Goal: Task Accomplishment & Management: Manage account settings

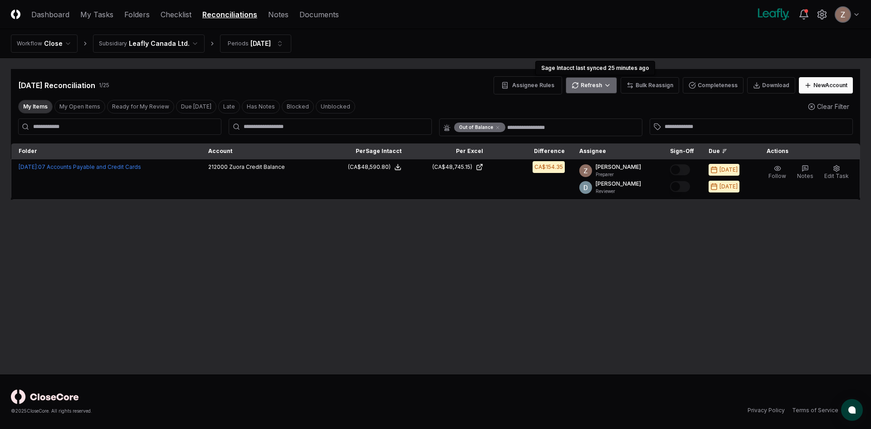
click at [593, 81] on html "CloseCore Dashboard My Tasks Folders Checklist Reconciliations Notes Documents …" at bounding box center [435, 214] width 871 height 429
click at [584, 127] on div "All" at bounding box center [594, 132] width 54 height 14
click at [592, 89] on html "CloseCore Dashboard My Tasks Folders Checklist Reconciliations Notes Documents …" at bounding box center [435, 214] width 871 height 429
click at [584, 110] on div "Trial Balance" at bounding box center [594, 104] width 54 height 14
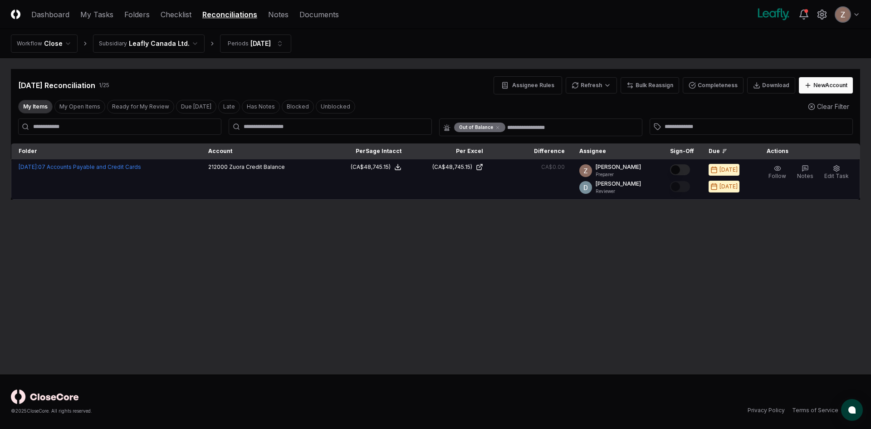
click at [692, 162] on td at bounding box center [681, 179] width 39 height 40
click at [690, 164] on button "Mark complete" at bounding box center [680, 169] width 20 height 11
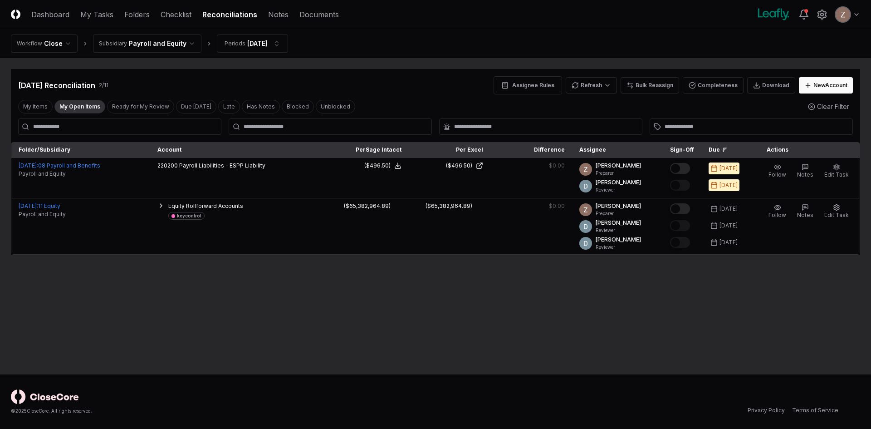
click at [162, 39] on html "CloseCore Dashboard My Tasks Folders Checklist Reconciliations Notes Documents …" at bounding box center [435, 214] width 871 height 429
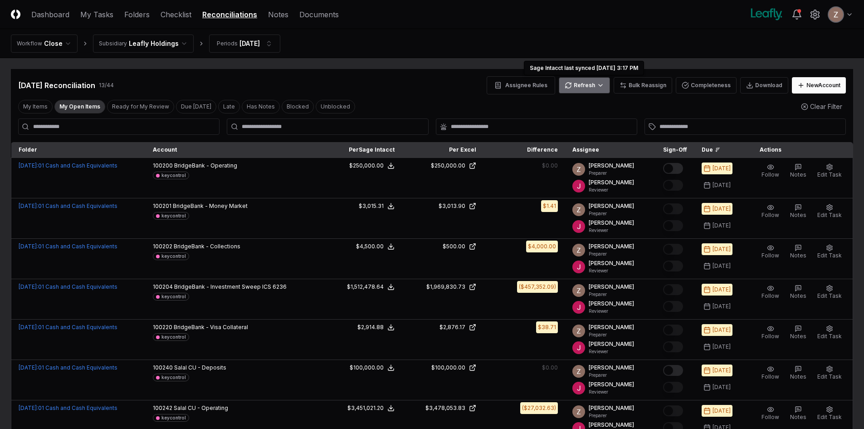
click at [584, 88] on html "CloseCore Dashboard My Tasks Folders Checklist Reconciliations Notes Documents …" at bounding box center [432, 374] width 864 height 748
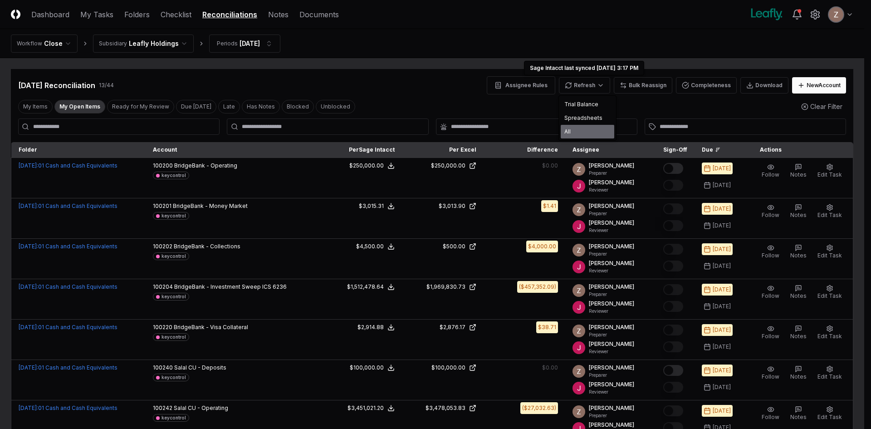
click at [575, 130] on div "All" at bounding box center [587, 132] width 54 height 14
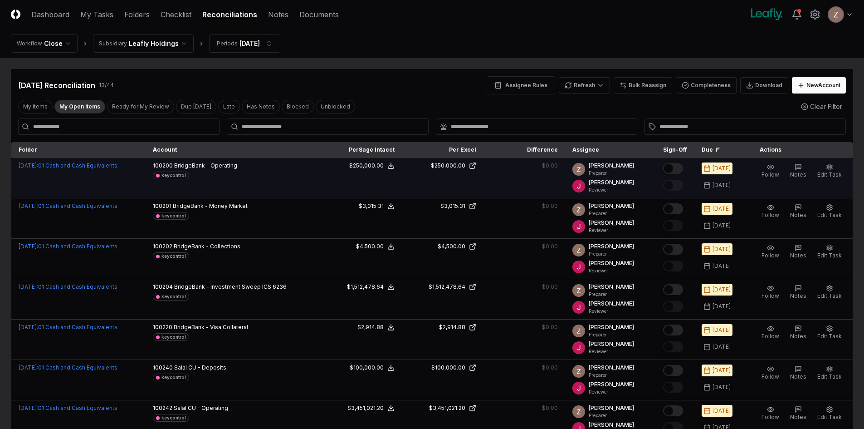
click at [674, 171] on button "Mark complete" at bounding box center [673, 168] width 20 height 11
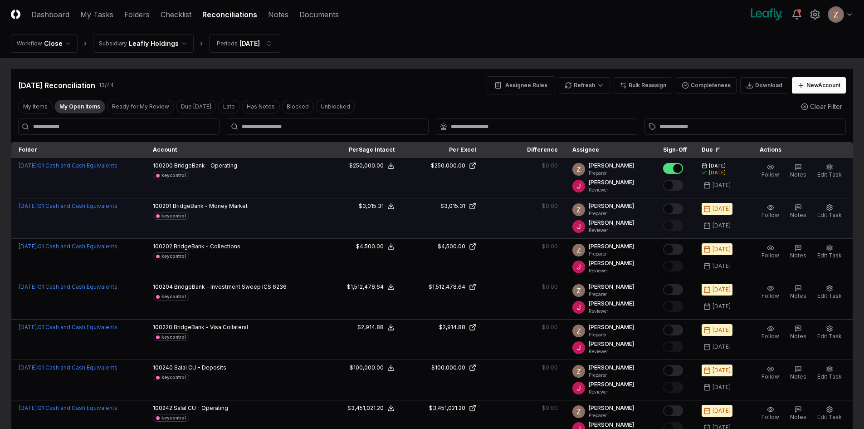
click at [678, 206] on button "Mark complete" at bounding box center [673, 208] width 20 height 11
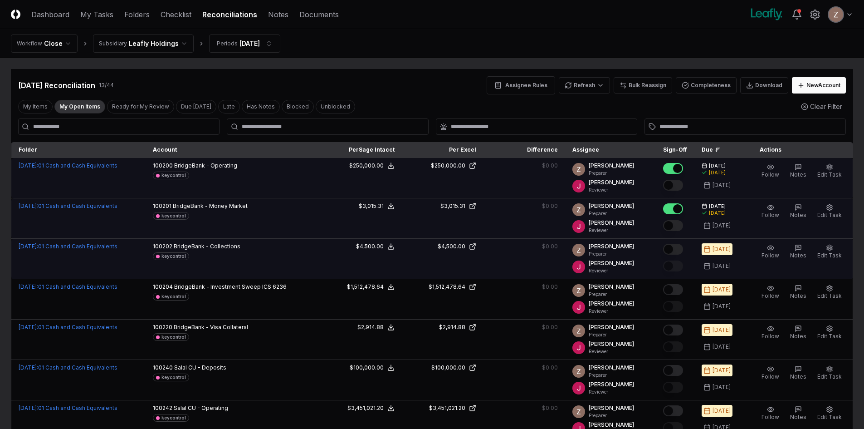
click at [681, 245] on button "Mark complete" at bounding box center [673, 248] width 20 height 11
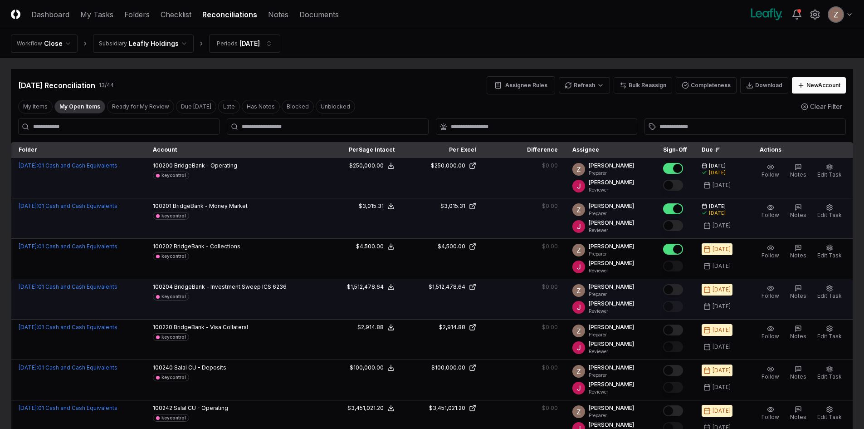
click at [672, 294] on button "Mark complete" at bounding box center [673, 289] width 20 height 11
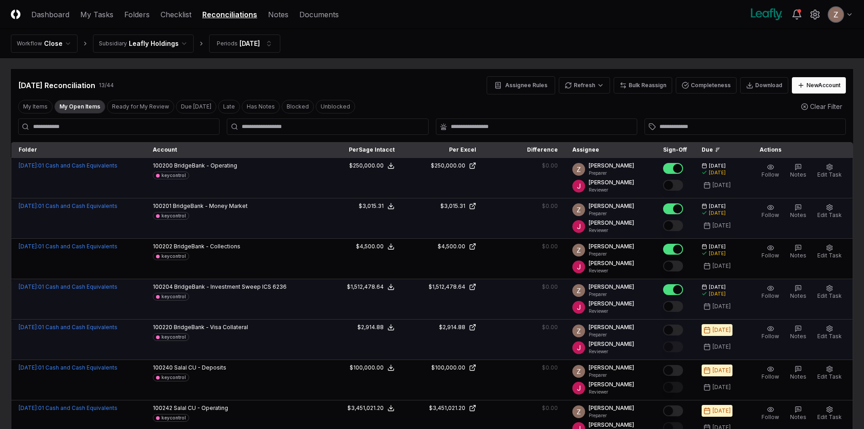
click at [679, 328] on button "Mark complete" at bounding box center [673, 329] width 20 height 11
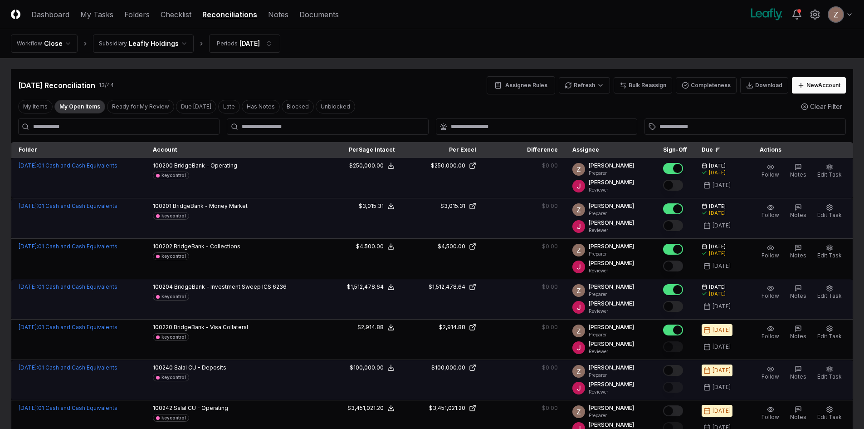
click at [681, 369] on button "Mark complete" at bounding box center [673, 370] width 20 height 11
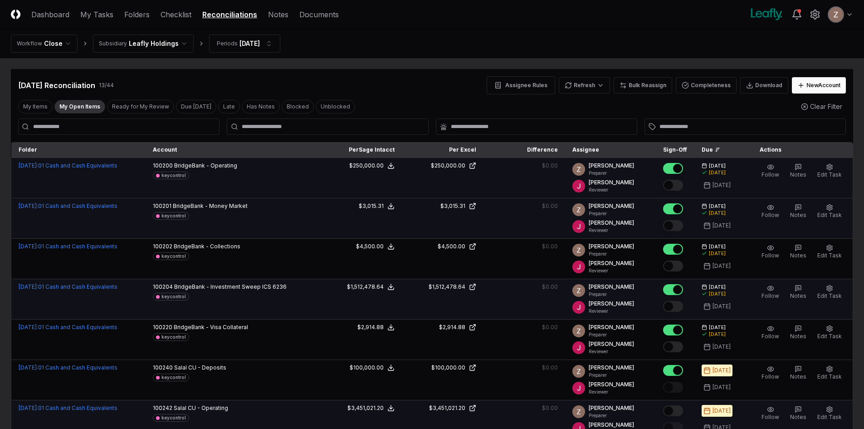
click at [680, 418] on div at bounding box center [675, 411] width 24 height 15
click at [680, 410] on button "Mark complete" at bounding box center [673, 410] width 20 height 11
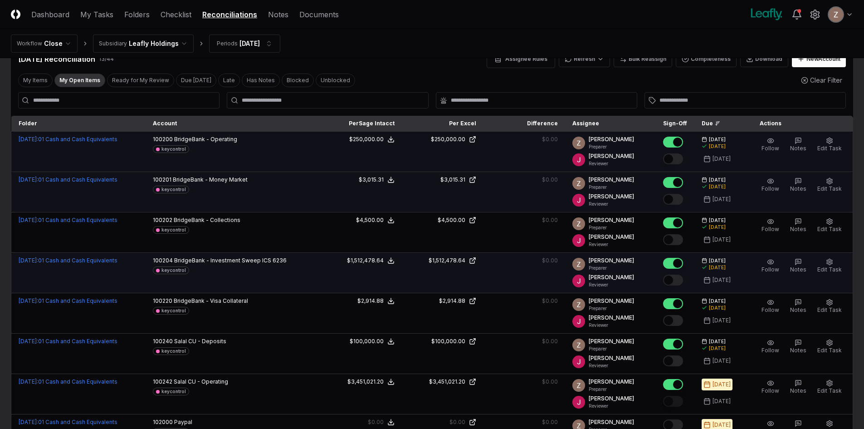
scroll to position [136, 0]
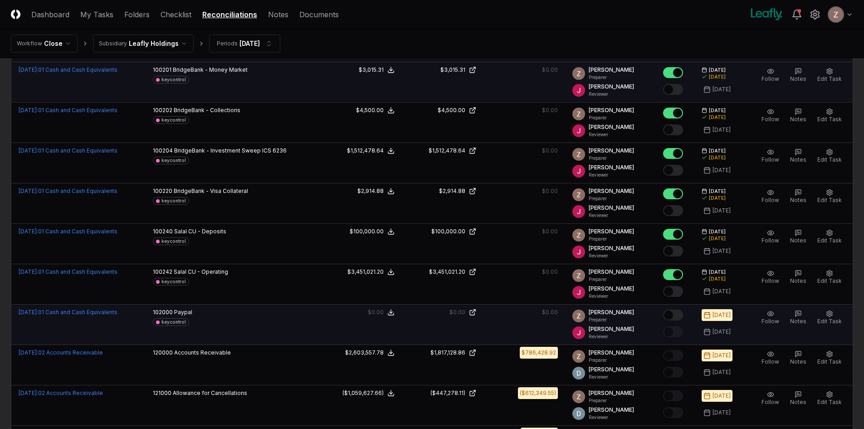
click at [679, 316] on button "Mark complete" at bounding box center [673, 314] width 20 height 11
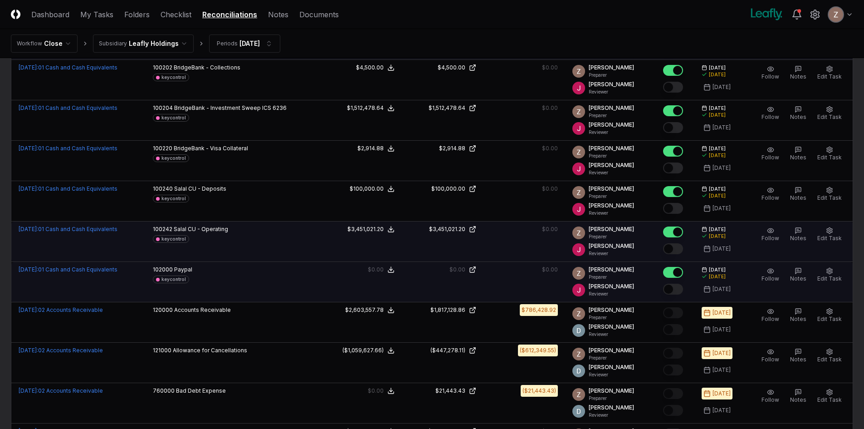
scroll to position [272, 0]
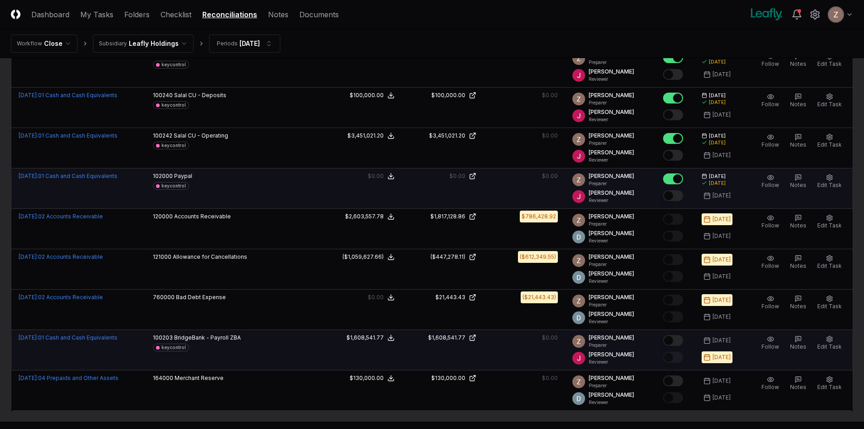
click at [677, 339] on button "Mark complete" at bounding box center [673, 340] width 20 height 11
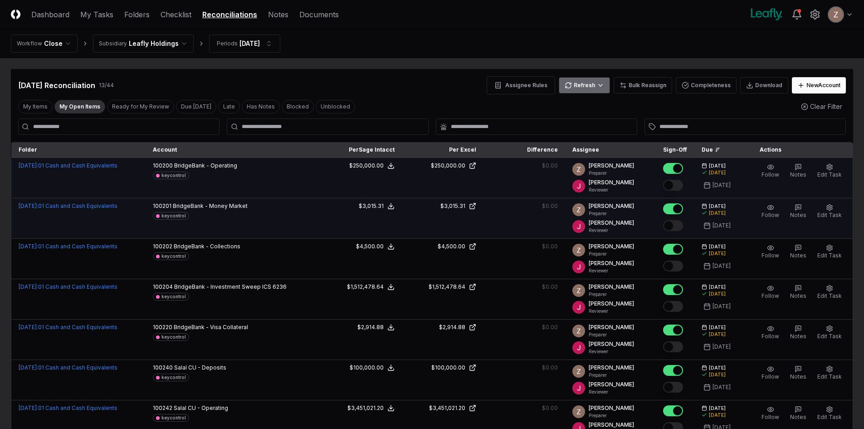
click at [593, 83] on html "CloseCore Dashboard My Tasks Folders Checklist Reconciliations Notes Documents …" at bounding box center [432, 374] width 864 height 748
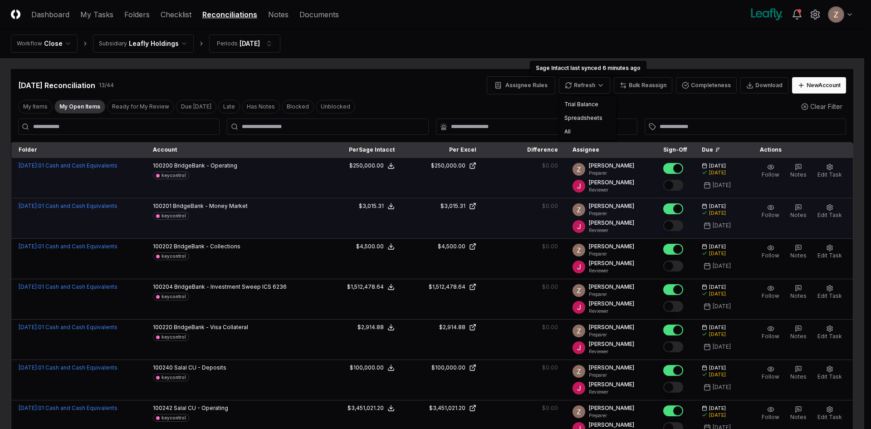
click at [86, 102] on html "CloseCore Dashboard My Tasks Folders Checklist Reconciliations Notes Documents …" at bounding box center [435, 374] width 871 height 748
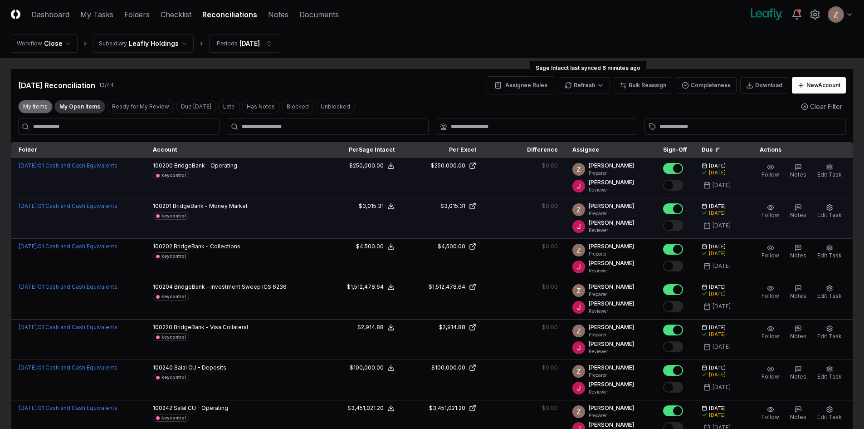
click at [35, 104] on button "My Items" at bounding box center [35, 107] width 34 height 14
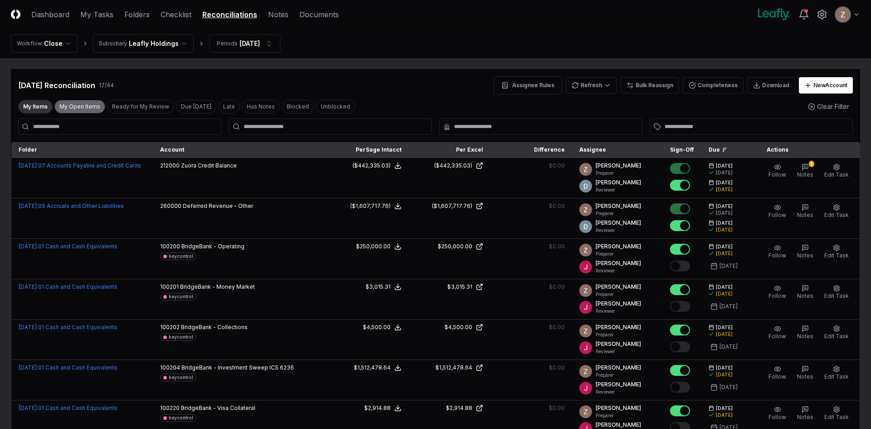
click at [66, 101] on button "My Open Items" at bounding box center [79, 107] width 51 height 14
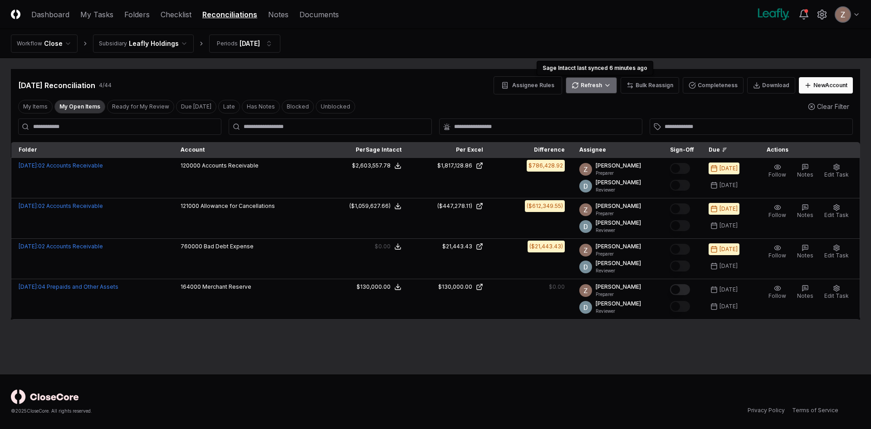
click at [611, 83] on html "CloseCore Dashboard My Tasks Folders Checklist Reconciliations Notes Documents …" at bounding box center [435, 214] width 871 height 429
click at [582, 129] on div "All" at bounding box center [594, 132] width 54 height 14
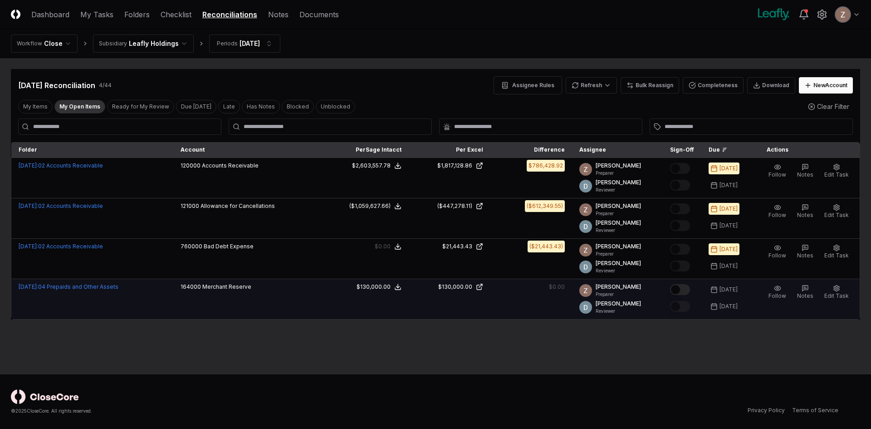
click at [682, 285] on button "Mark complete" at bounding box center [680, 289] width 20 height 11
click at [163, 43] on html "CloseCore Dashboard My Tasks Folders Checklist Reconciliations Notes Documents …" at bounding box center [435, 214] width 871 height 429
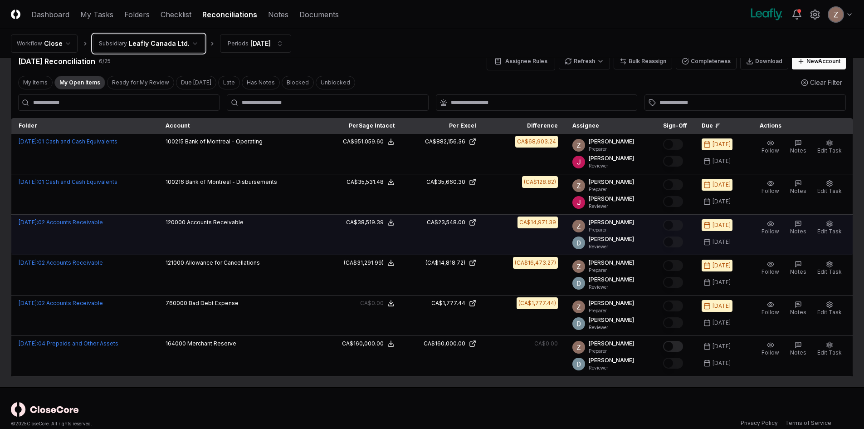
scroll to position [37, 0]
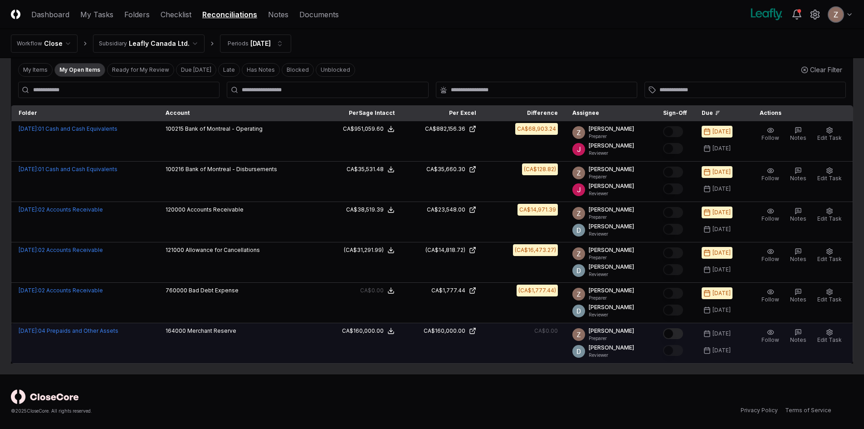
click at [677, 332] on button "Mark complete" at bounding box center [673, 333] width 20 height 11
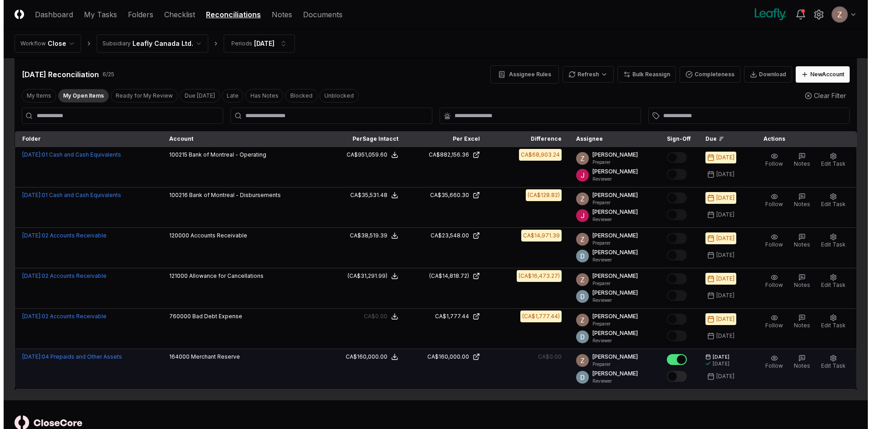
scroll to position [0, 0]
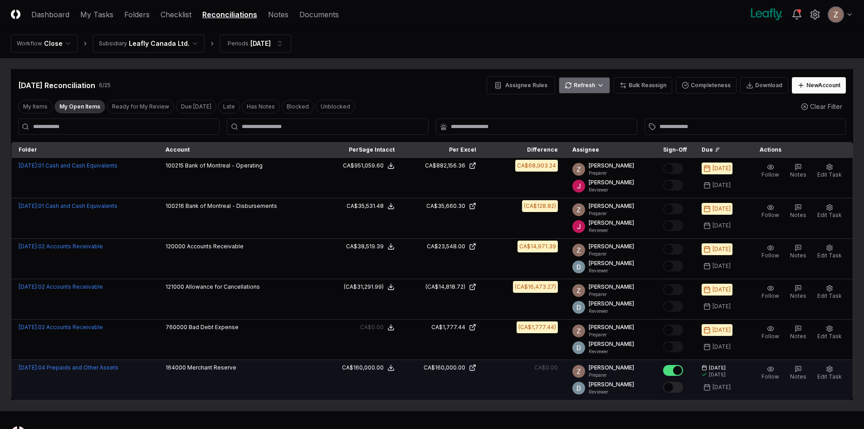
click at [584, 87] on html "CloseCore Dashboard My Tasks Folders Checklist Reconciliations Notes Documents …" at bounding box center [432, 232] width 864 height 465
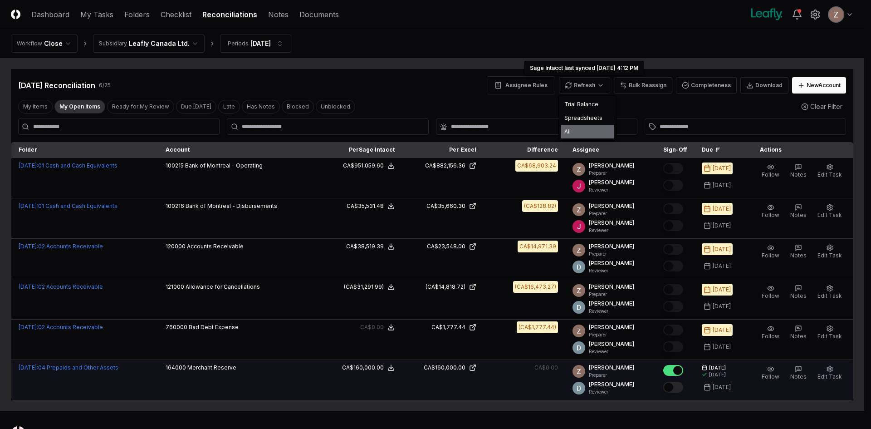
click at [574, 131] on div "All" at bounding box center [587, 132] width 54 height 14
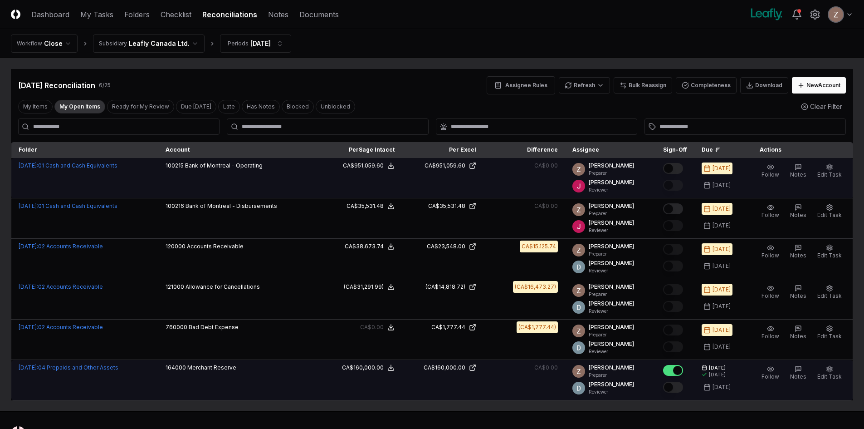
click at [675, 175] on div at bounding box center [673, 169] width 20 height 12
click at [675, 170] on button "Mark complete" at bounding box center [673, 168] width 20 height 11
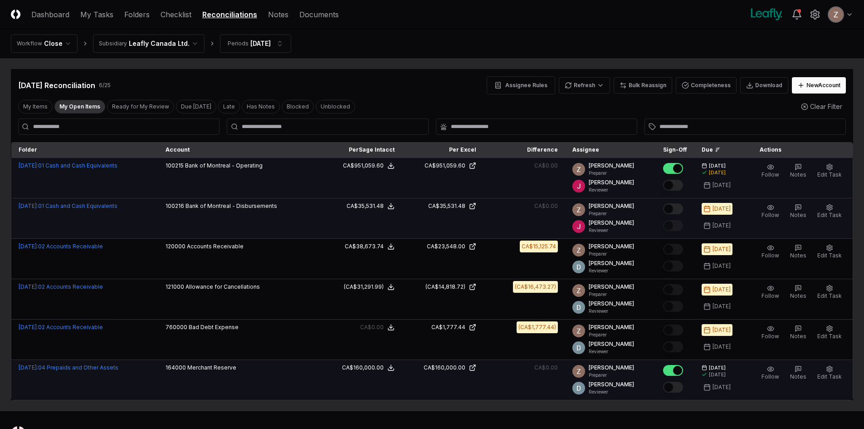
click at [676, 208] on button "Mark complete" at bounding box center [673, 208] width 20 height 11
click at [68, 112] on button "My Open Items" at bounding box center [79, 107] width 51 height 14
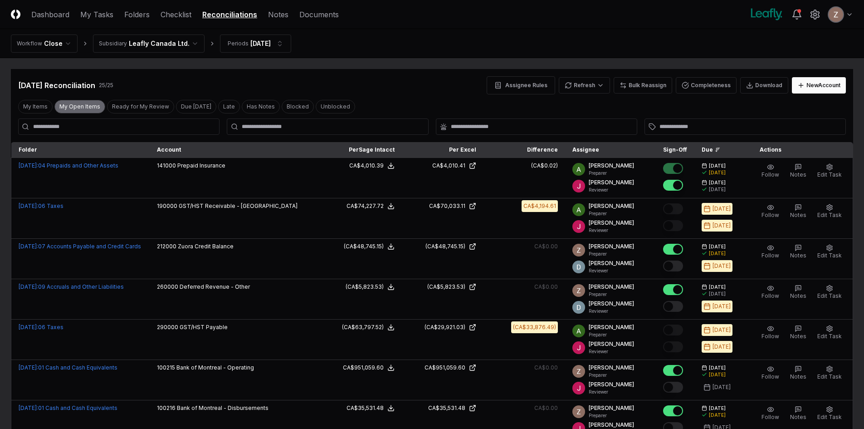
click at [75, 104] on button "My Open Items" at bounding box center [79, 107] width 51 height 14
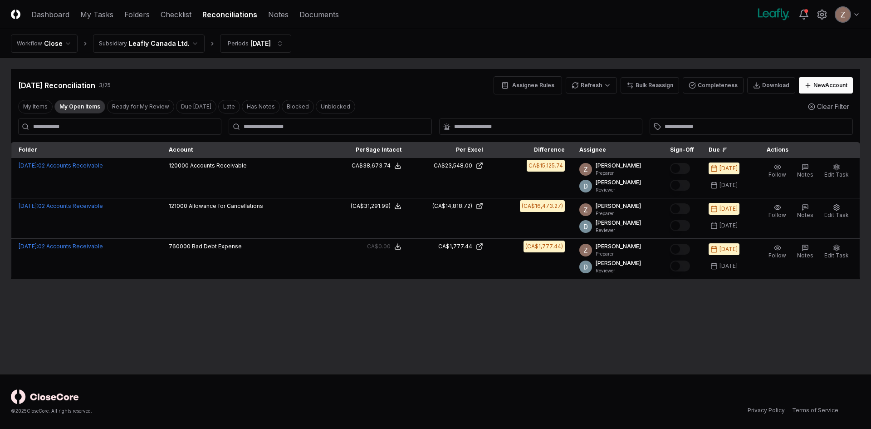
click at [164, 48] on html "CloseCore Dashboard My Tasks Folders Checklist Reconciliations Notes Documents …" at bounding box center [435, 214] width 871 height 429
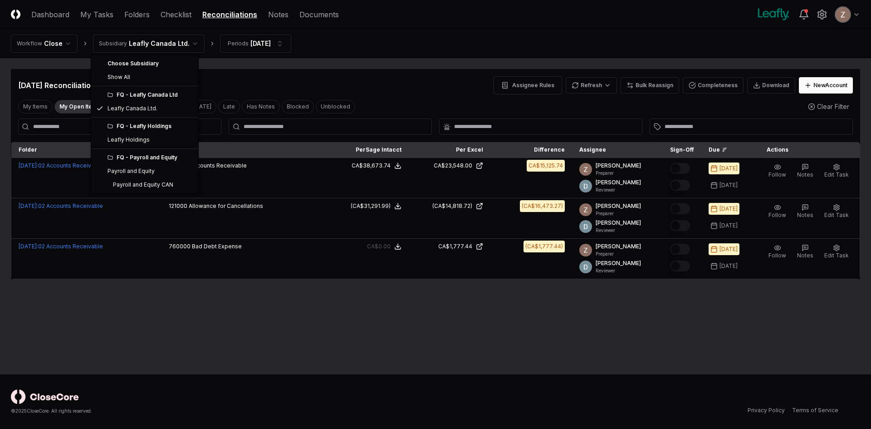
click at [138, 123] on div "FQ - Leafly Holdings" at bounding box center [149, 126] width 85 height 8
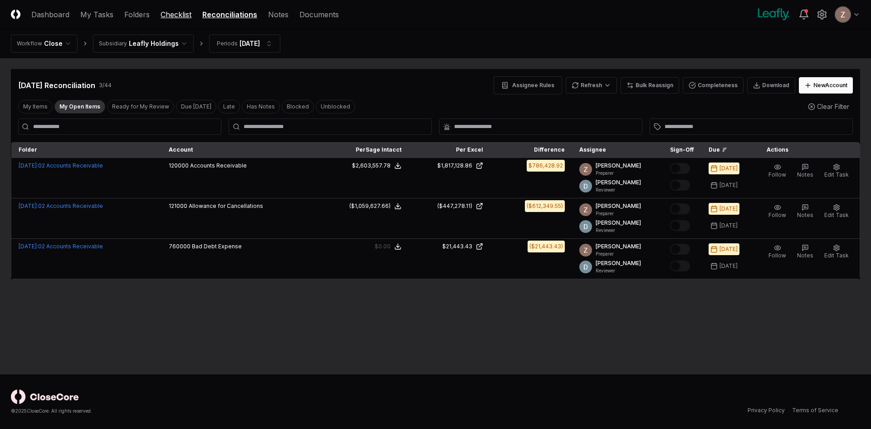
click at [173, 12] on link "Checklist" at bounding box center [176, 14] width 31 height 11
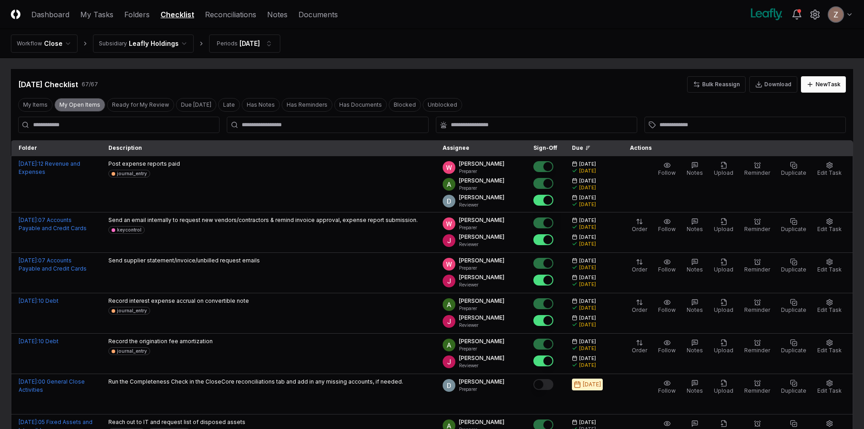
click at [91, 101] on button "My Open Items" at bounding box center [79, 105] width 51 height 14
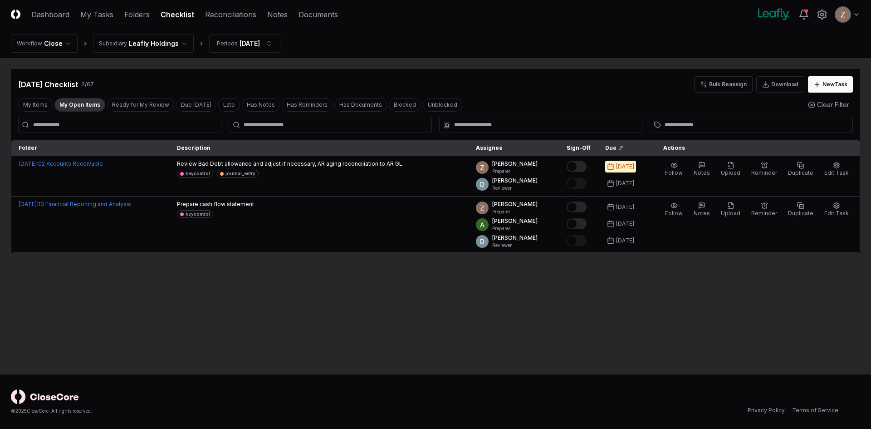
click at [165, 48] on html "CloseCore Dashboard My Tasks Folders Checklist Reconciliations Notes Documents …" at bounding box center [435, 214] width 871 height 429
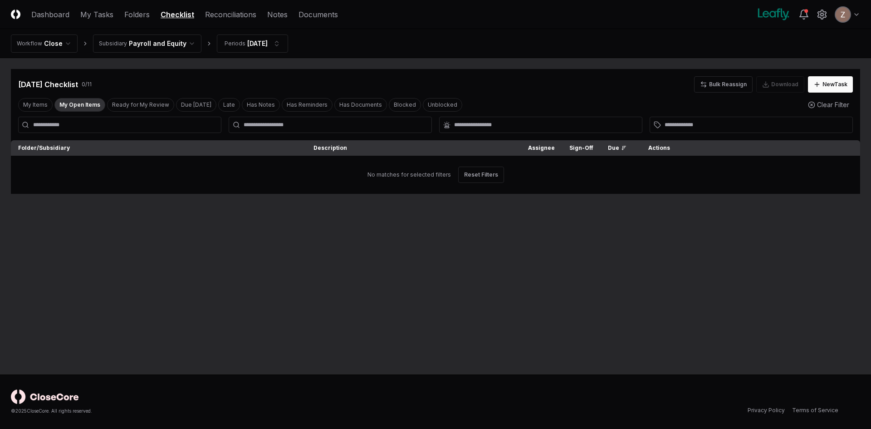
click at [146, 41] on html "CloseCore Dashboard My Tasks Folders Checklist Reconciliations Notes Documents …" at bounding box center [435, 214] width 871 height 429
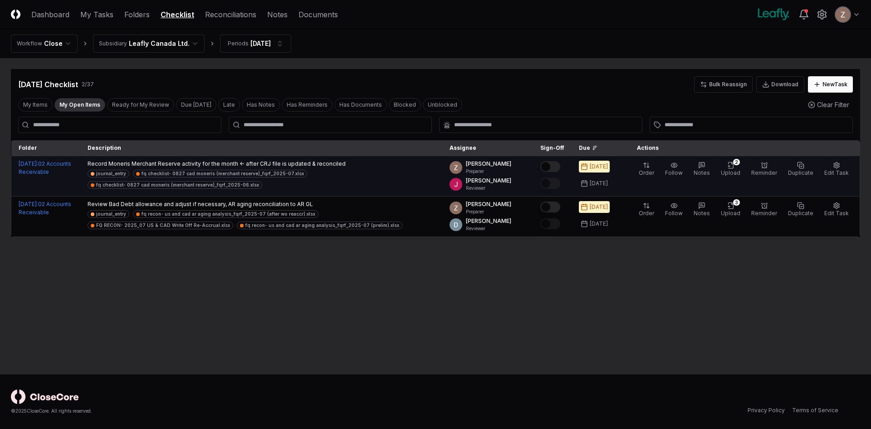
click at [560, 166] on button "Mark complete" at bounding box center [550, 166] width 20 height 11
click at [734, 168] on icon "button" at bounding box center [730, 164] width 7 height 7
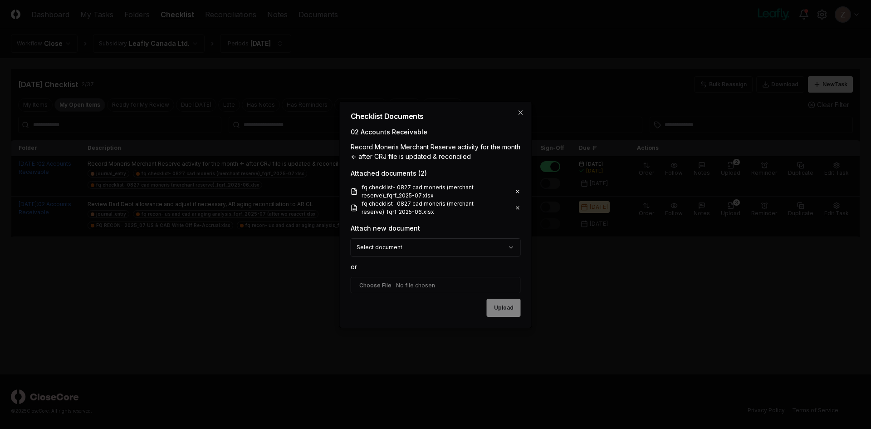
click at [518, 190] on icon at bounding box center [517, 191] width 3 height 3
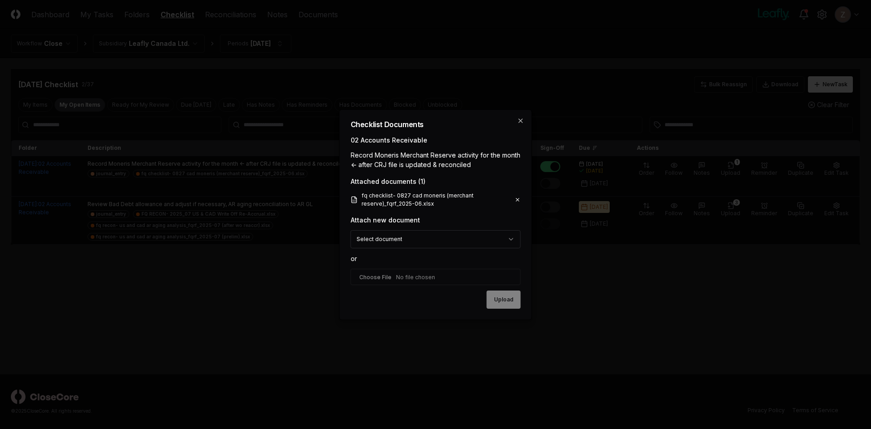
click at [517, 198] on icon at bounding box center [518, 199] width 6 height 7
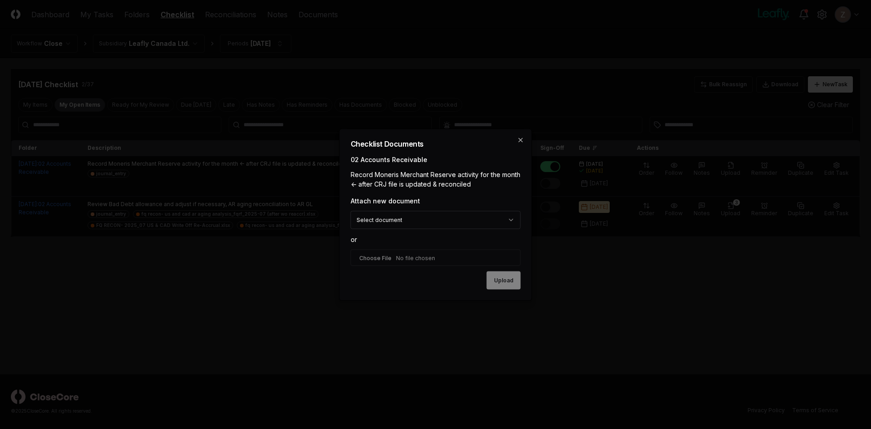
click at [394, 258] on input "file" at bounding box center [436, 257] width 170 height 16
click at [422, 223] on body "CloseCore Dashboard My Tasks Folders Checklist Reconciliations Notes Documents …" at bounding box center [435, 214] width 871 height 429
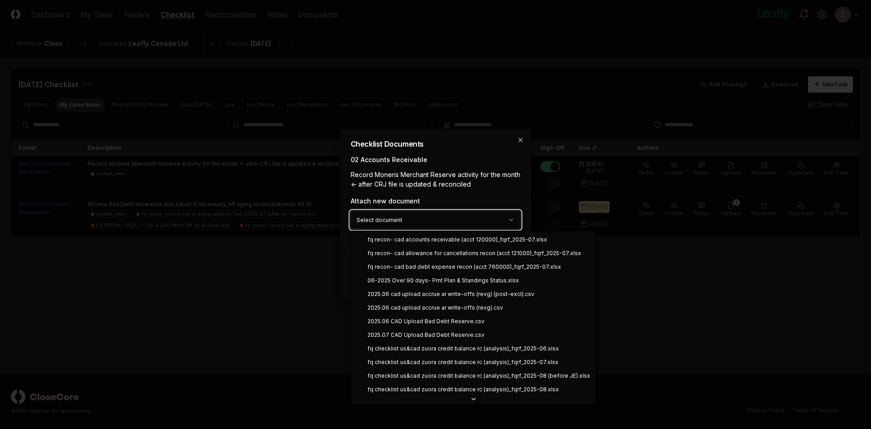
click at [524, 141] on body "CloseCore Dashboard My Tasks Folders Checklist Reconciliations Notes Documents …" at bounding box center [435, 214] width 871 height 429
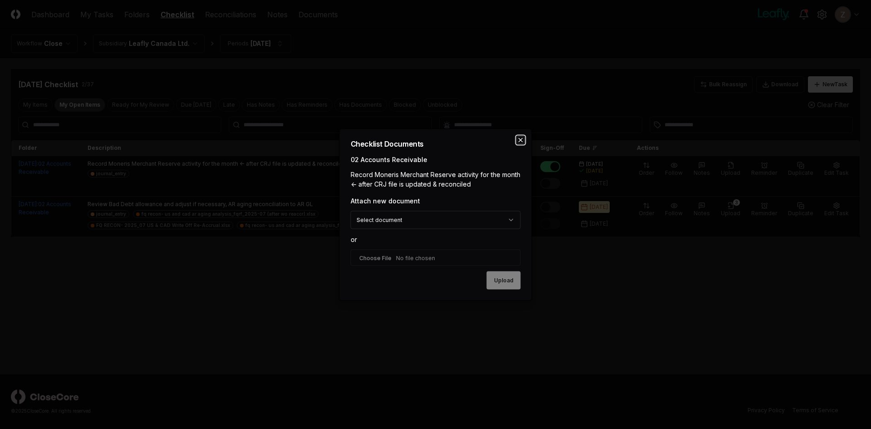
click at [519, 138] on icon "button" at bounding box center [521, 140] width 4 height 4
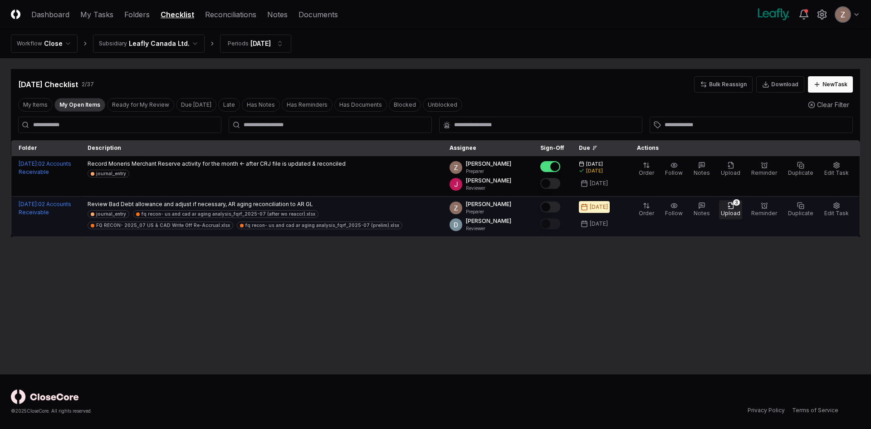
click at [740, 214] on span "Upload" at bounding box center [730, 212] width 19 height 7
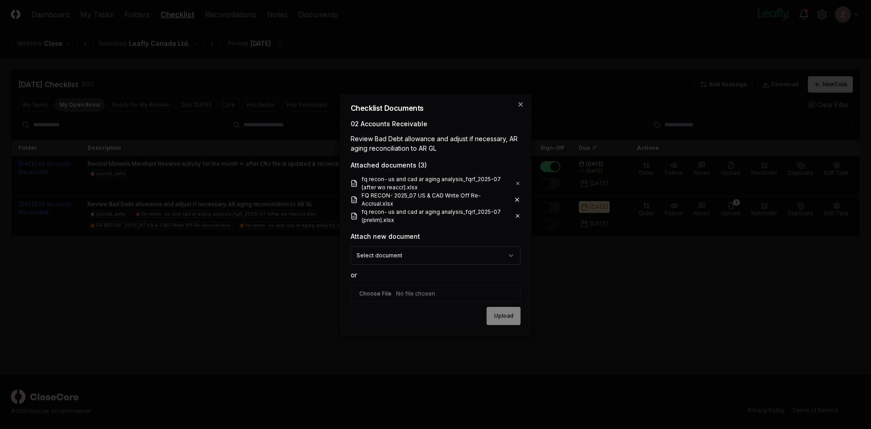
click at [519, 98] on div "**********" at bounding box center [435, 214] width 193 height 243
click at [520, 102] on icon "button" at bounding box center [520, 104] width 7 height 7
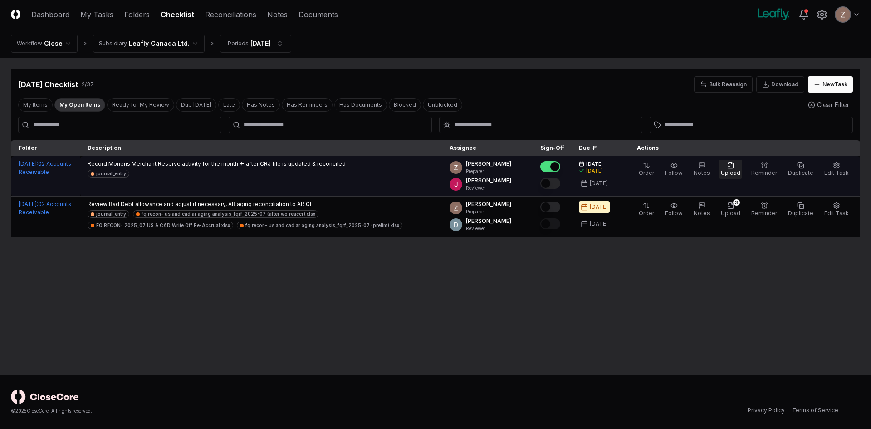
click at [732, 168] on icon "button" at bounding box center [730, 164] width 7 height 7
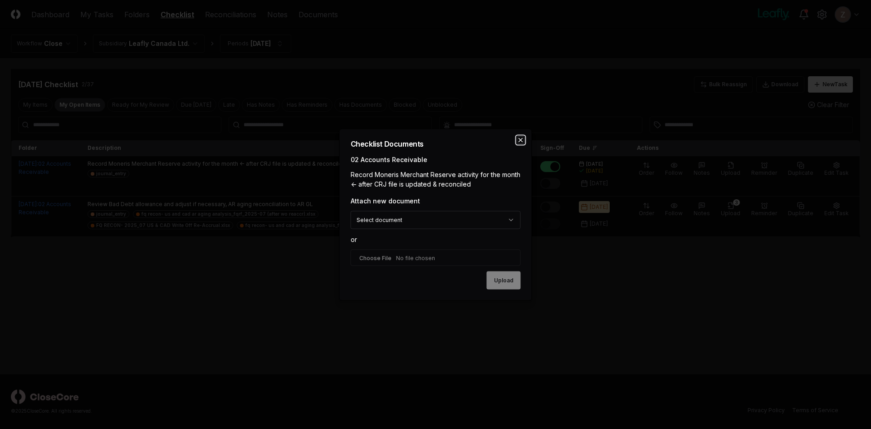
click at [521, 139] on icon "button" at bounding box center [521, 140] width 4 height 4
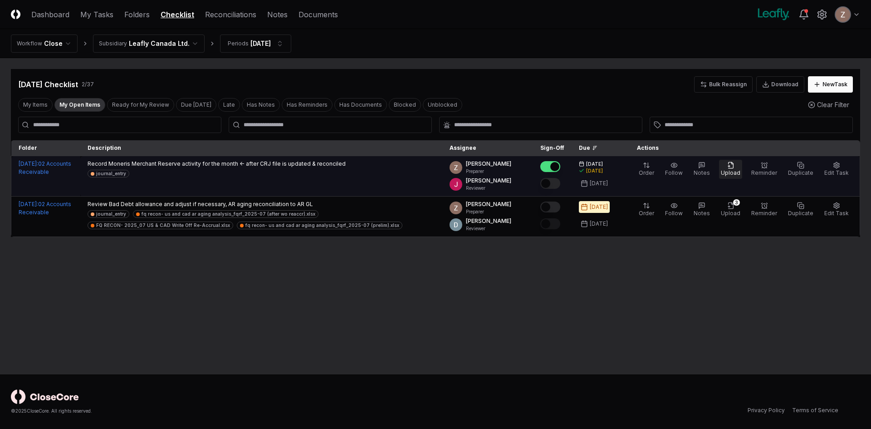
click at [733, 165] on icon "button" at bounding box center [730, 164] width 7 height 7
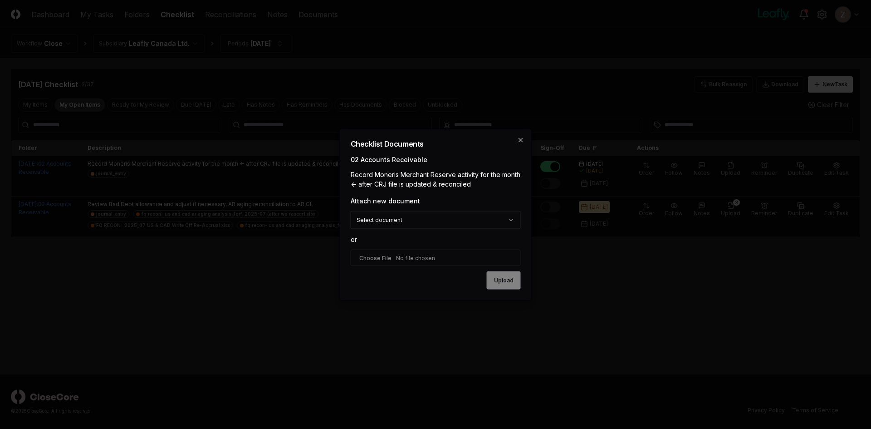
click at [414, 257] on input "file" at bounding box center [436, 257] width 170 height 16
click at [423, 216] on body "CloseCore Dashboard My Tasks Folders Checklist Reconciliations Notes Documents …" at bounding box center [435, 214] width 871 height 429
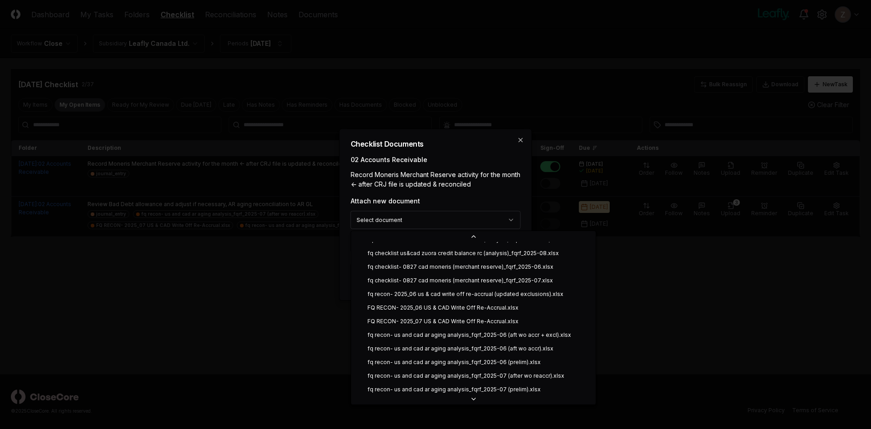
scroll to position [141, 0]
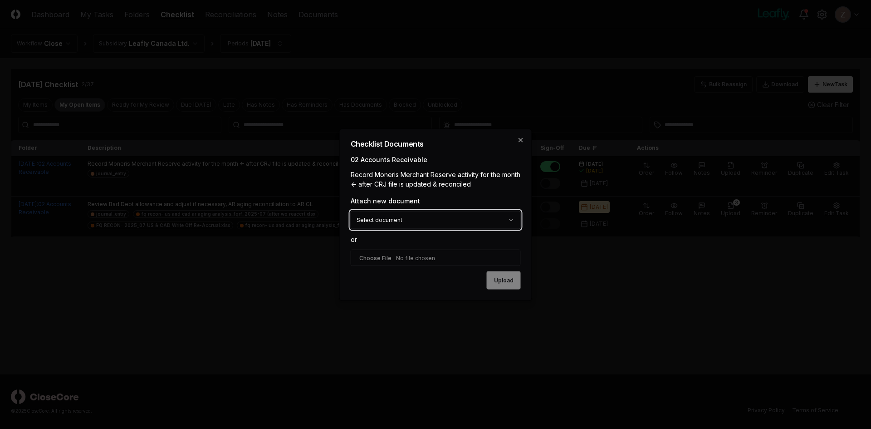
click at [467, 177] on body "CloseCore Dashboard My Tasks Folders Checklist Reconciliations Notes Documents …" at bounding box center [435, 214] width 871 height 429
click at [404, 260] on input "file" at bounding box center [436, 257] width 170 height 16
type input "**********"
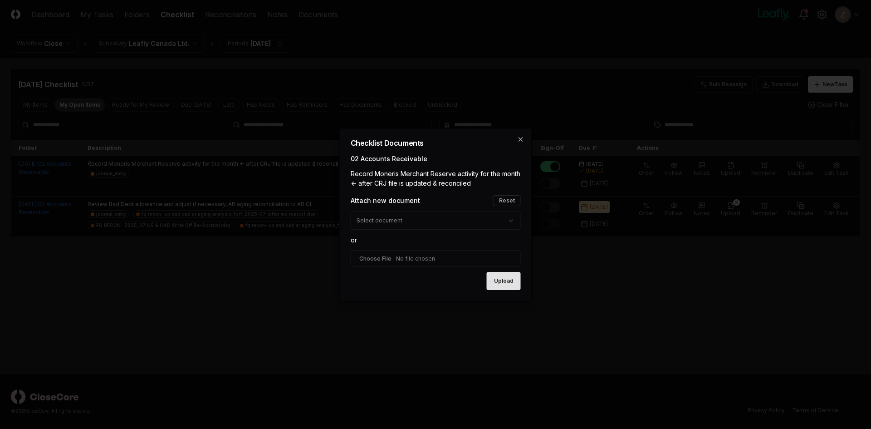
click at [492, 278] on button "Upload" at bounding box center [504, 281] width 34 height 18
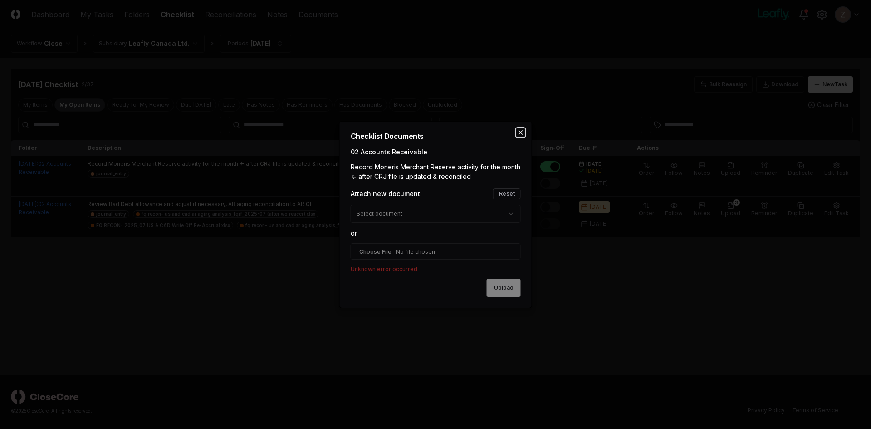
click at [522, 132] on icon "button" at bounding box center [520, 132] width 7 height 7
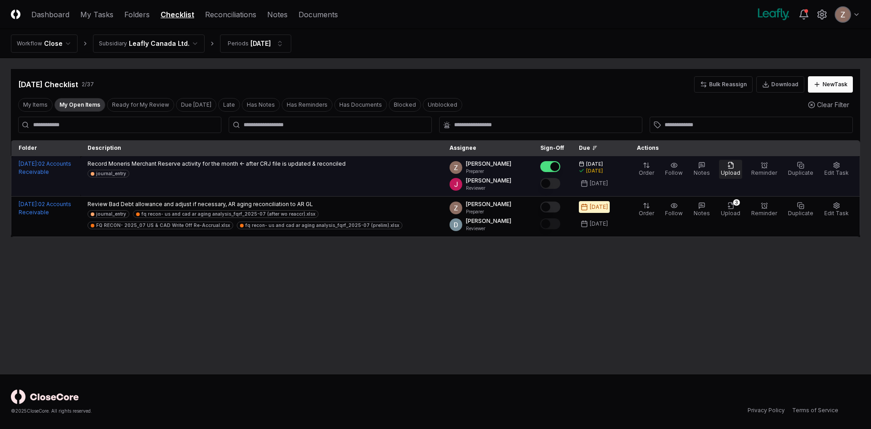
click at [728, 172] on span "Upload" at bounding box center [730, 172] width 19 height 7
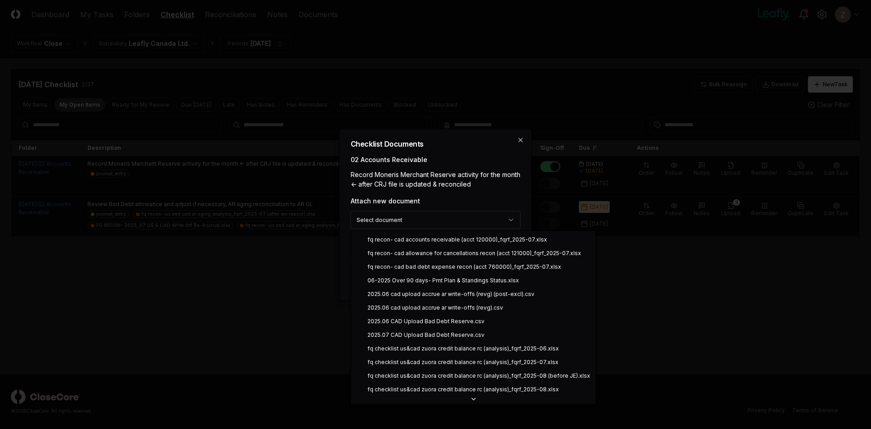
click at [447, 219] on body "CloseCore Dashboard My Tasks Folders Checklist Reconciliations Notes Documents …" at bounding box center [435, 214] width 871 height 429
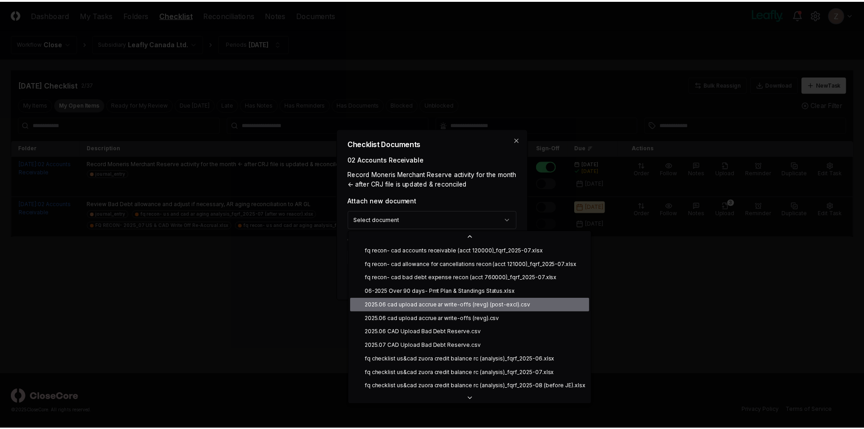
scroll to position [136, 0]
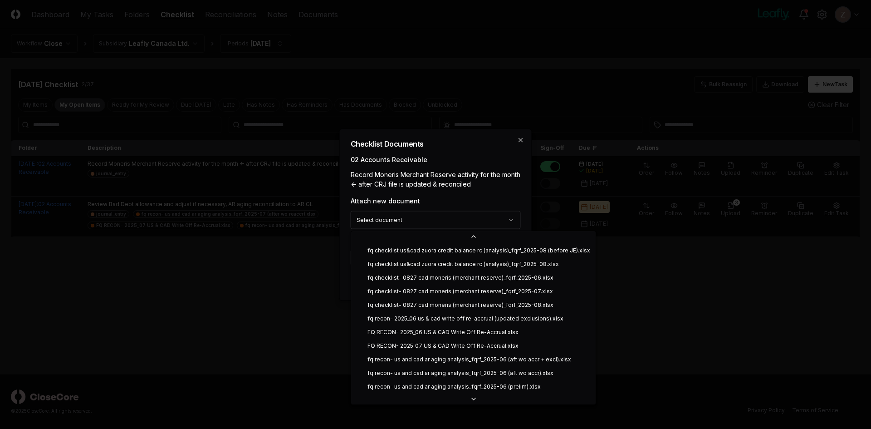
select select "**********"
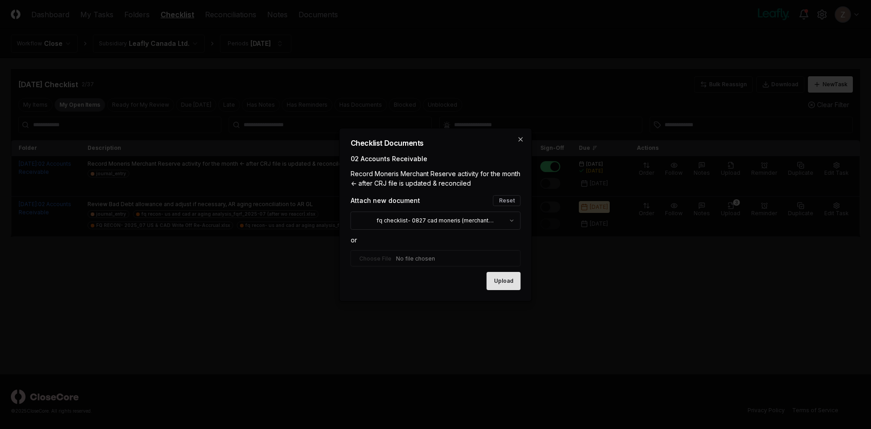
click at [511, 276] on button "Upload" at bounding box center [504, 281] width 34 height 18
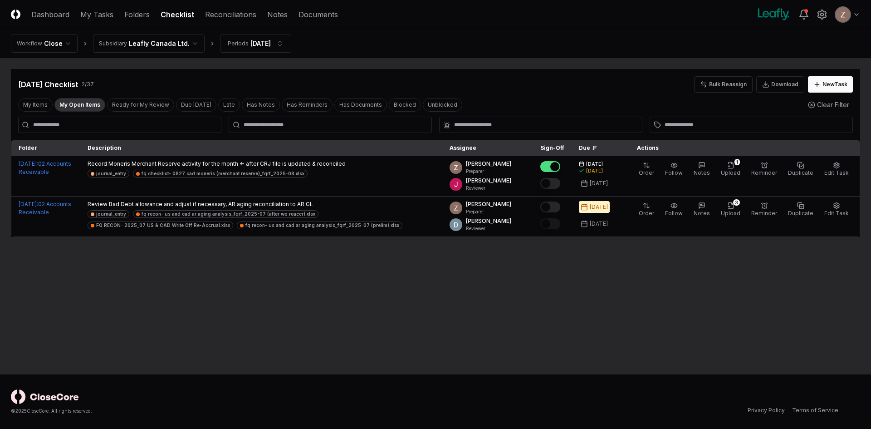
click at [81, 107] on button "My Open Items" at bounding box center [79, 105] width 51 height 14
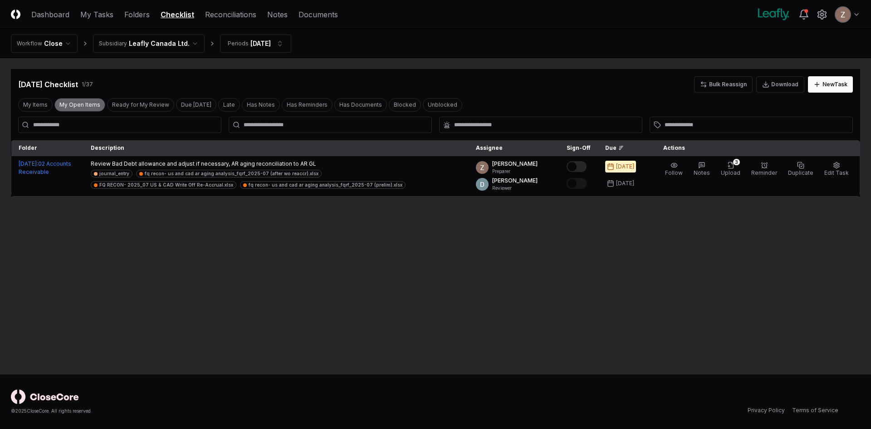
click at [81, 107] on button "My Open Items" at bounding box center [79, 105] width 51 height 14
click at [74, 103] on button "My Open Items" at bounding box center [79, 105] width 51 height 14
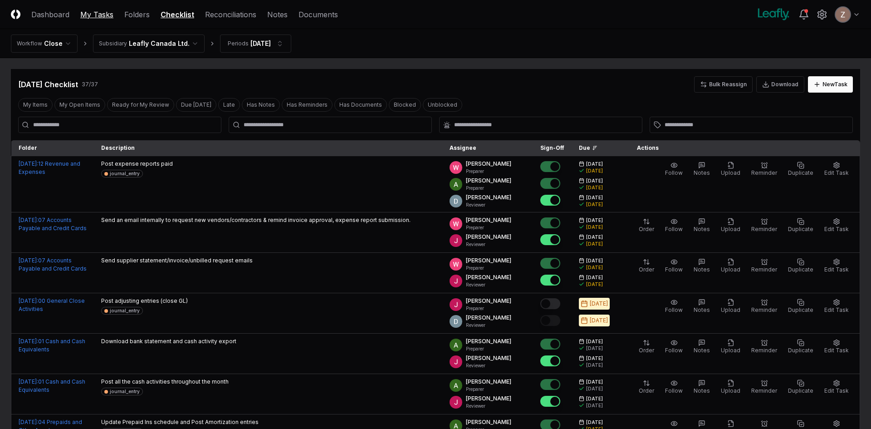
click at [93, 18] on link "My Tasks" at bounding box center [96, 14] width 33 height 11
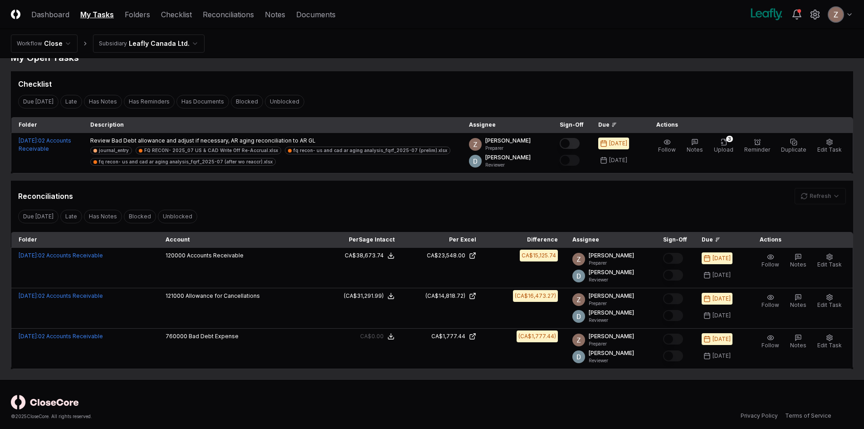
scroll to position [23, 0]
